Goal: Task Accomplishment & Management: Complete application form

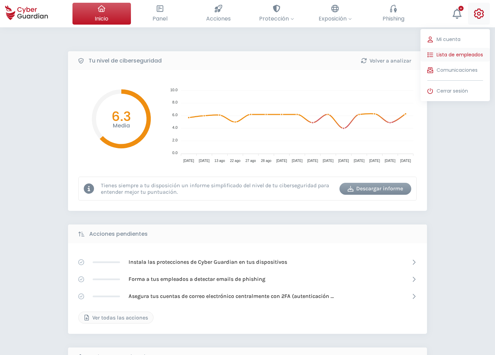
click at [453, 55] on span "Lista de empleados" at bounding box center [460, 54] width 47 height 7
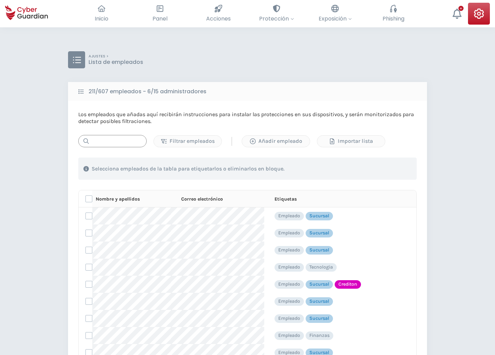
click at [128, 142] on input "text" at bounding box center [112, 141] width 68 height 12
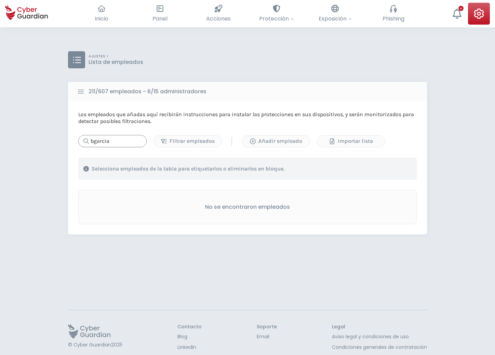
type input "bgarcia"
click at [272, 142] on div "Añadir empleado" at bounding box center [275, 141] width 57 height 8
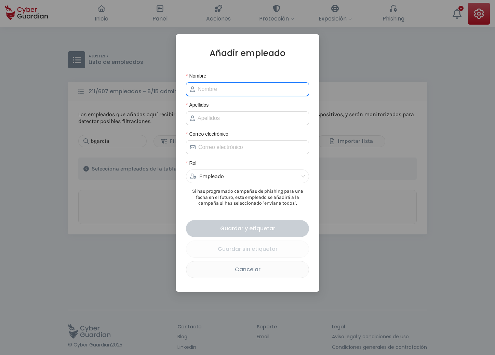
click at [210, 90] on input "Nombre" at bounding box center [251, 89] width 107 height 8
type input "[PERSON_NAME]"
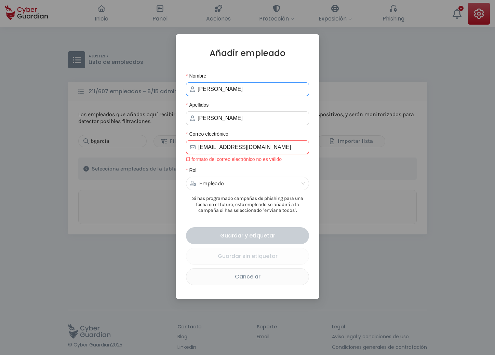
type input "[EMAIL_ADDRESS][DOMAIN_NAME]"
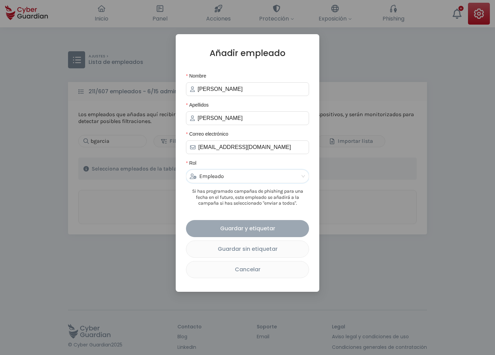
click at [257, 228] on div "Guardar y etiquetar" at bounding box center [247, 228] width 113 height 9
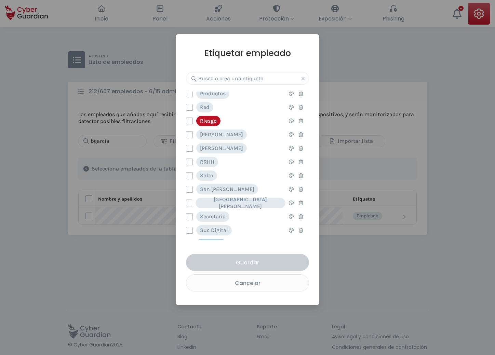
scroll to position [390, 0]
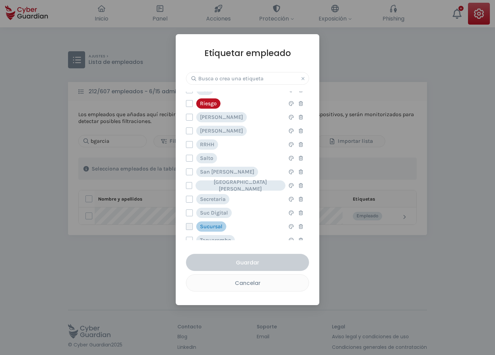
click at [191, 227] on label at bounding box center [189, 226] width 7 height 7
click at [186, 227] on input "checkbox" at bounding box center [186, 227] width 0 height 6
click at [262, 263] on div "Guardar" at bounding box center [247, 263] width 113 height 9
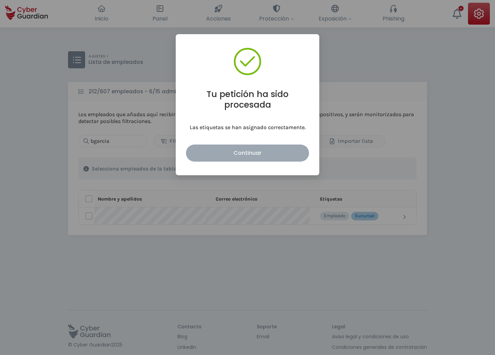
click at [256, 152] on div "Continuar" at bounding box center [247, 153] width 113 height 9
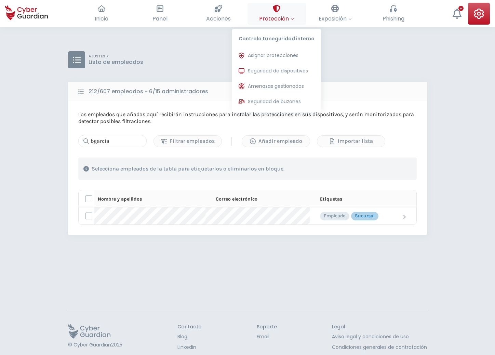
click at [289, 21] on span "Protección" at bounding box center [276, 18] width 35 height 9
click at [282, 56] on span "Asignar protecciones" at bounding box center [273, 55] width 51 height 7
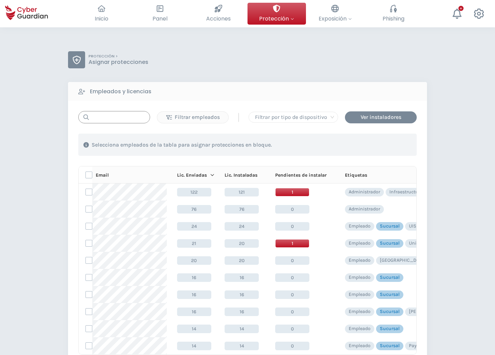
click at [116, 119] on input "text" at bounding box center [114, 117] width 72 height 12
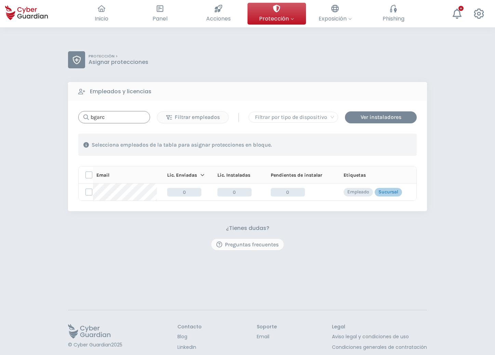
type input "bgarc"
click at [89, 192] on label at bounding box center [89, 192] width 7 height 7
click at [86, 192] on input "checkbox" at bounding box center [86, 192] width 0 height 6
click at [379, 145] on div "Asignar protecciones" at bounding box center [376, 145] width 62 height 8
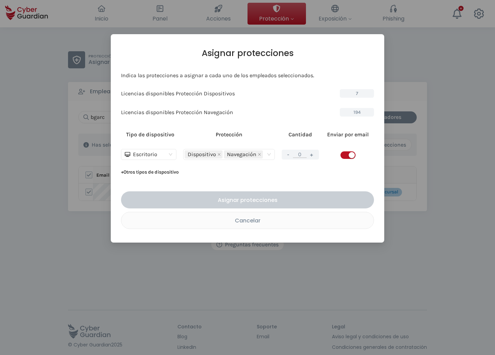
click at [308, 154] on div "- 0 +" at bounding box center [300, 155] width 37 height 10
click at [311, 154] on button "+" at bounding box center [312, 155] width 8 height 9
type input "1"
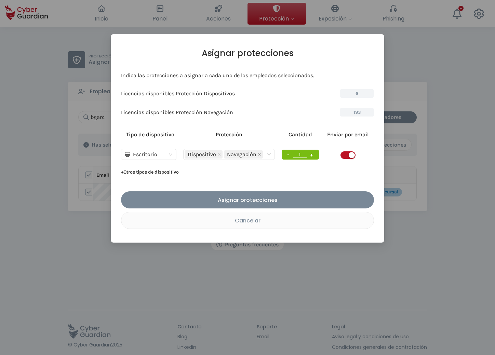
click at [348, 156] on button "button" at bounding box center [348, 156] width 15 height 8
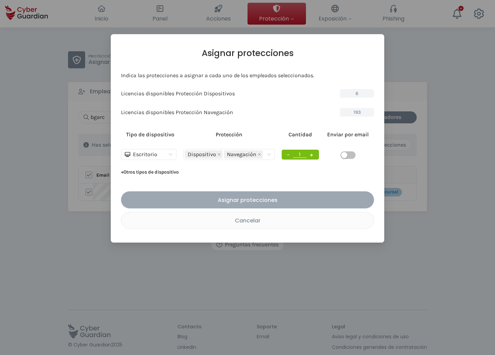
click at [267, 203] on div "Asignar protecciones" at bounding box center [247, 200] width 243 height 9
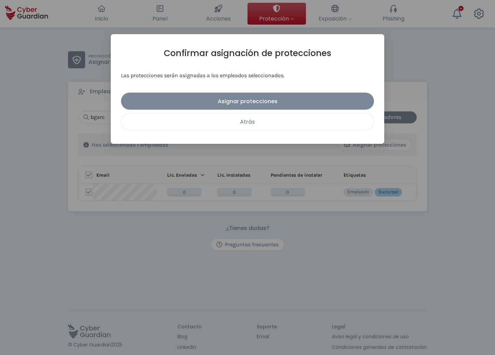
click at [268, 123] on div "Atrás" at bounding box center [248, 122] width 242 height 9
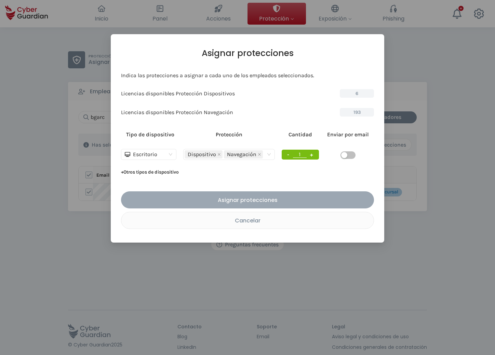
click at [250, 198] on div "Asignar protecciones" at bounding box center [247, 200] width 243 height 9
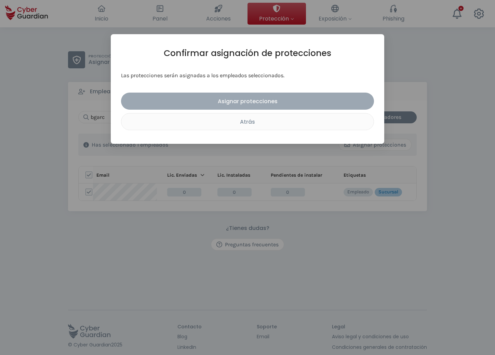
click at [242, 100] on div "Asignar protecciones" at bounding box center [247, 101] width 243 height 9
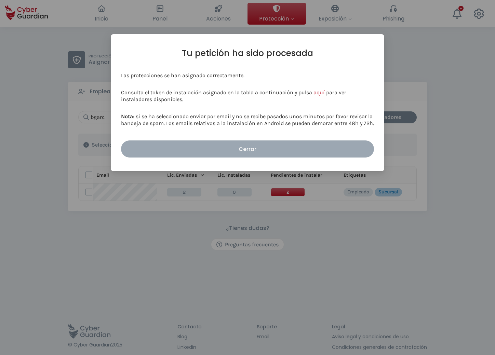
click at [262, 145] on button "Cerrar" at bounding box center [247, 149] width 253 height 17
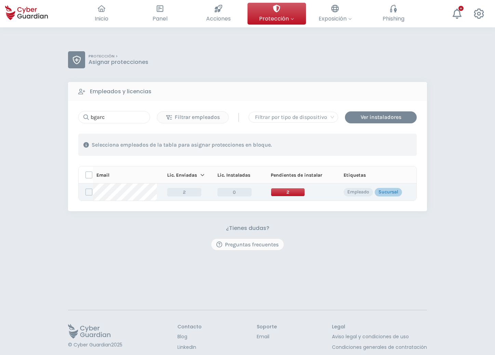
click at [288, 193] on span "2" at bounding box center [288, 192] width 34 height 9
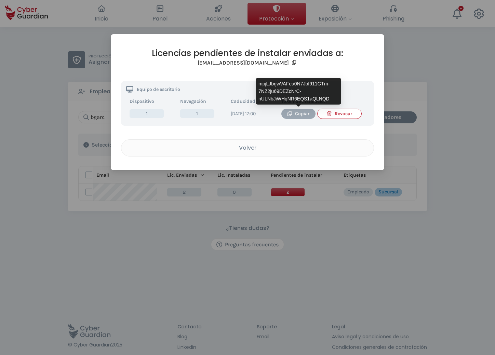
click at [295, 114] on div "Copiar" at bounding box center [299, 114] width 24 height 8
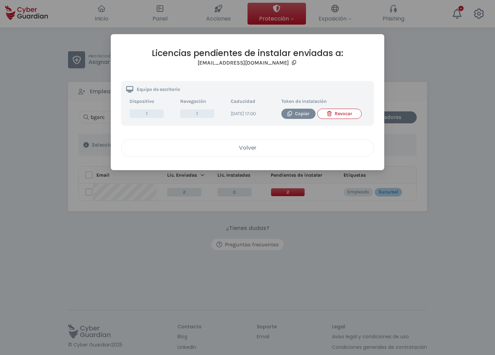
click at [249, 148] on button "Volver" at bounding box center [247, 148] width 253 height 17
